Goal: Transaction & Acquisition: Purchase product/service

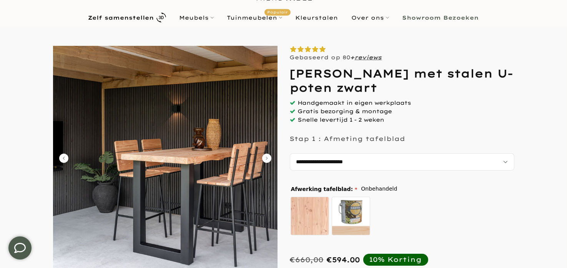
scroll to position [77, 0]
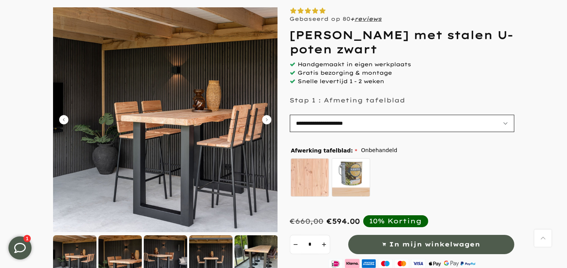
click at [504, 123] on select "**********" at bounding box center [402, 123] width 225 height 17
click at [505, 123] on select "**********" at bounding box center [402, 123] width 225 height 17
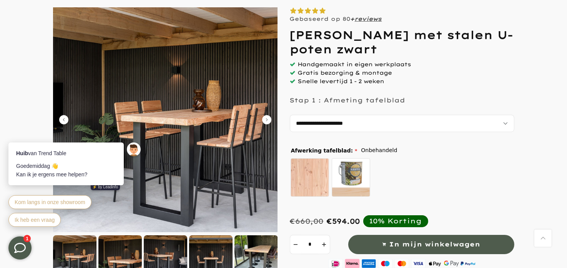
scroll to position [115, 0]
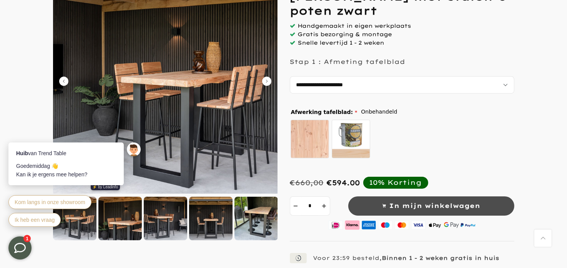
click at [431, 205] on span "In mijn winkelwagen" at bounding box center [435, 205] width 91 height 11
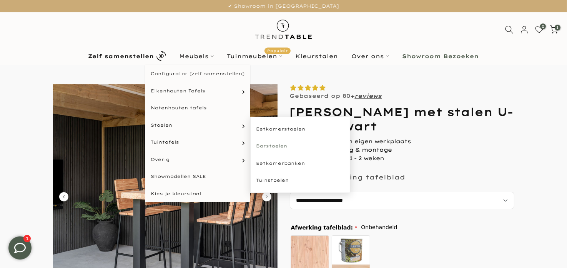
click at [278, 144] on link "Barstoelen" at bounding box center [300, 145] width 100 height 17
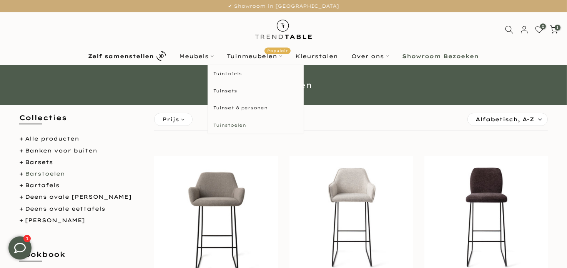
click at [236, 122] on link "Tuinstoelen" at bounding box center [256, 125] width 96 height 17
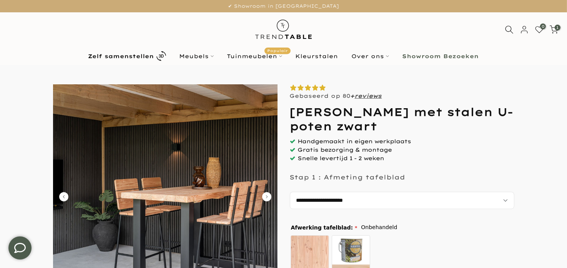
scroll to position [77, 0]
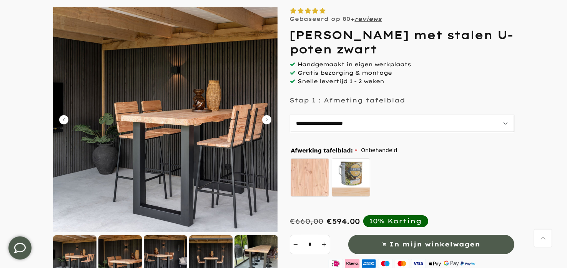
click at [506, 121] on select "**********" at bounding box center [402, 123] width 225 height 17
click at [442, 88] on div "Gebaseerd op 80 + reviews [PERSON_NAME] met stalen U-poten zwart *" at bounding box center [402, 212] width 225 height 410
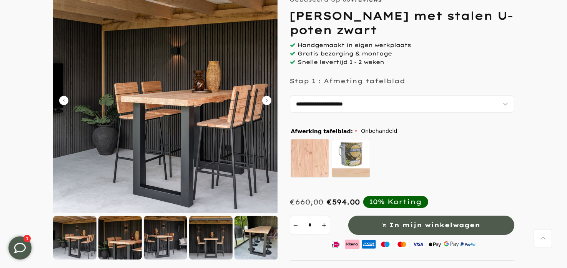
scroll to position [115, 0]
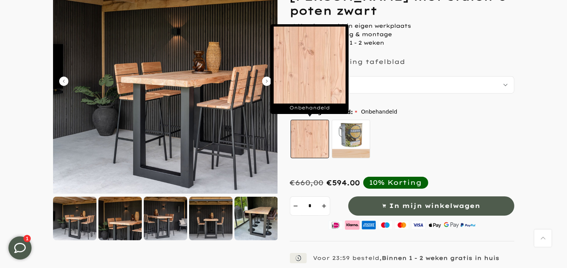
click at [314, 130] on label "Onbehandeld" at bounding box center [310, 139] width 38 height 38
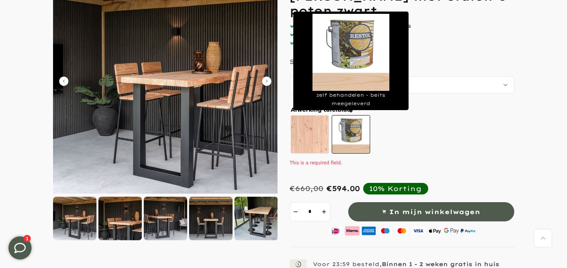
click at [348, 133] on label "zelf behandelen - beits meegeleverd" at bounding box center [351, 134] width 38 height 38
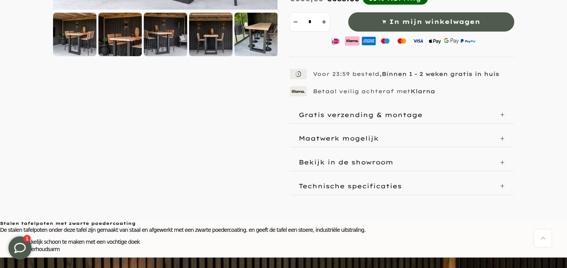
scroll to position [308, 0]
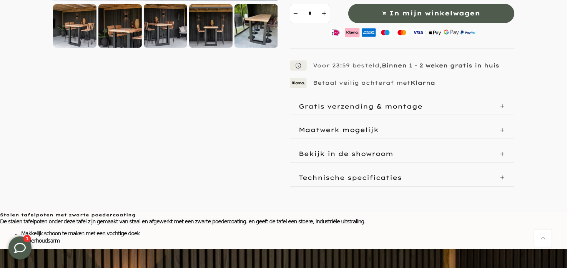
click at [502, 151] on icon at bounding box center [502, 153] width 5 height 5
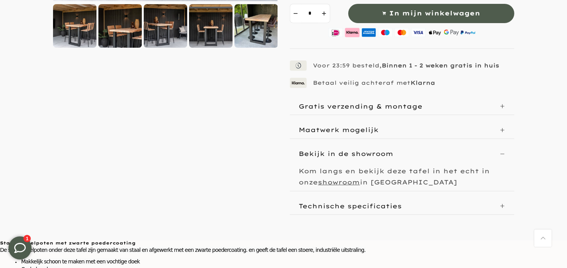
click at [503, 124] on div "Maatwerk mogelijk" at bounding box center [402, 129] width 225 height 17
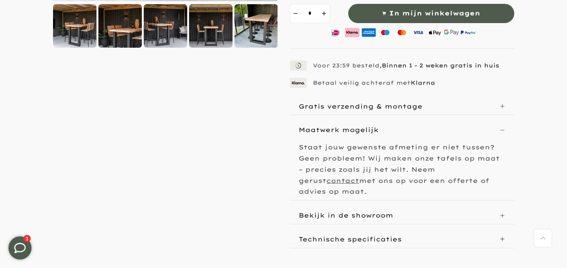
click at [501, 236] on icon at bounding box center [502, 238] width 5 height 5
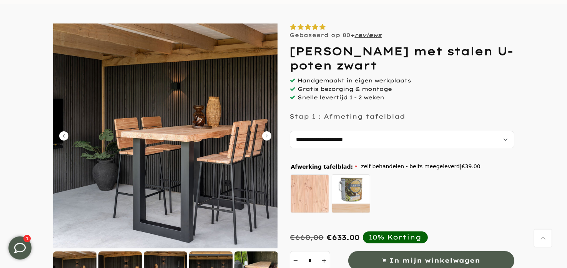
scroll to position [0, 0]
